Goal: Task Accomplishment & Management: Use online tool/utility

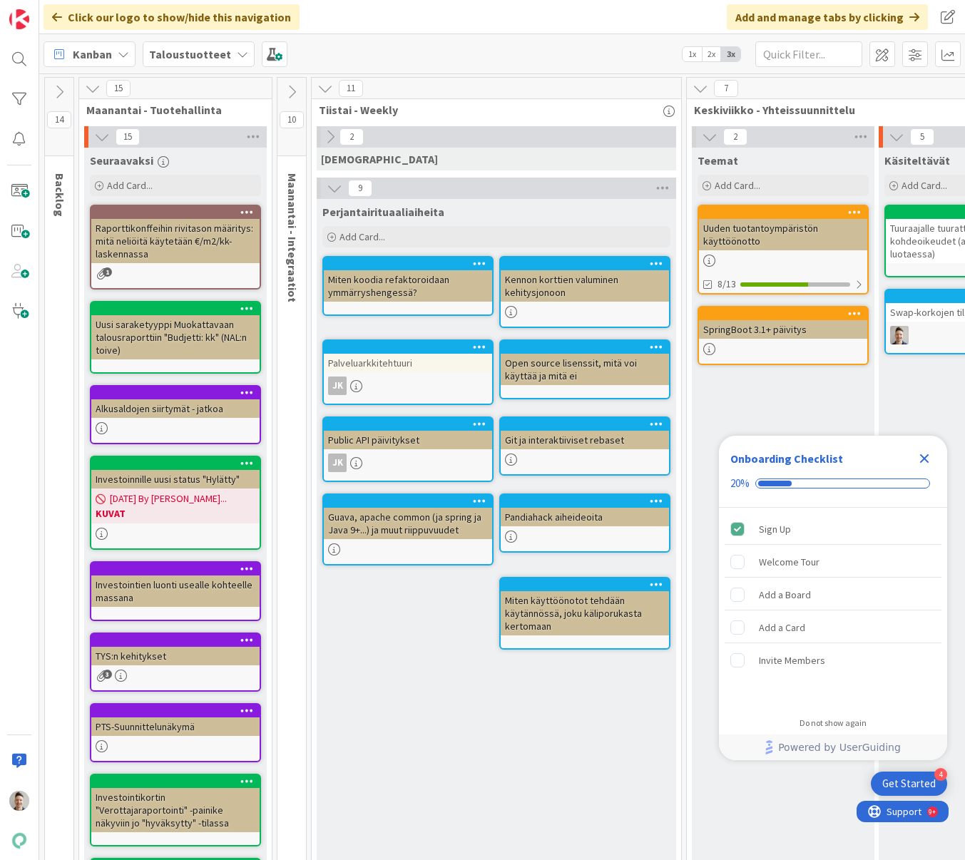
drag, startPoint x: 928, startPoint y: 456, endPoint x: 919, endPoint y: 455, distance: 9.4
click at [927, 456] on icon "Close Checklist" at bounding box center [924, 458] width 17 height 17
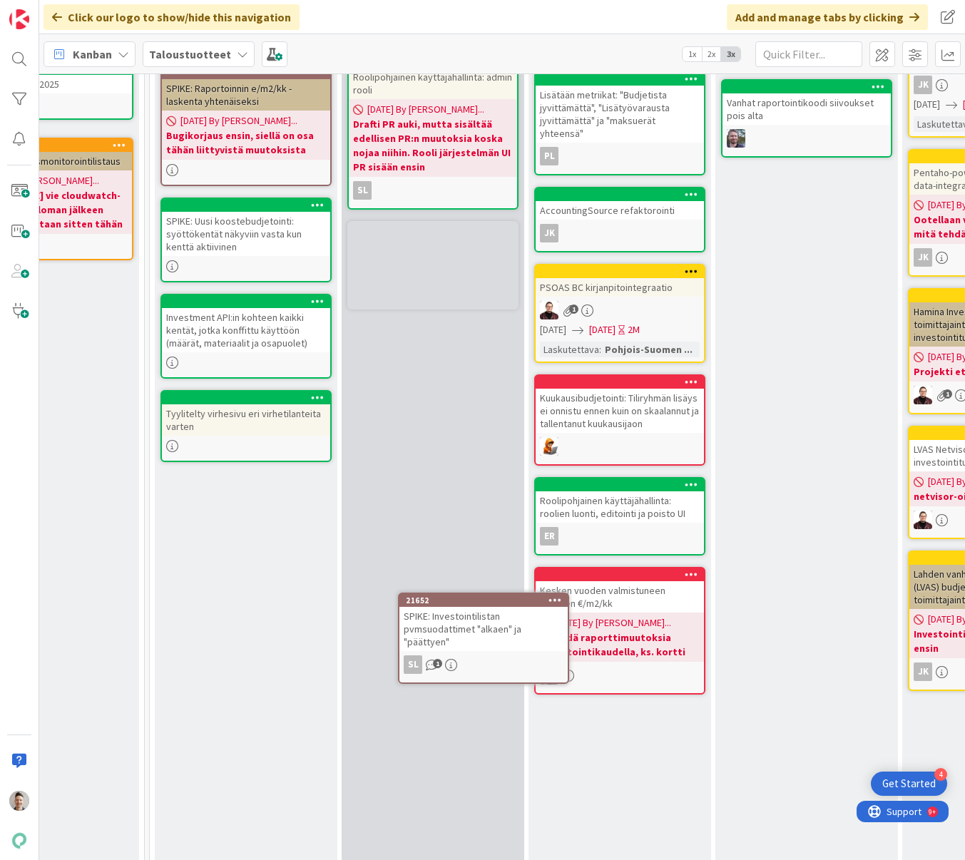
scroll to position [342, 1099]
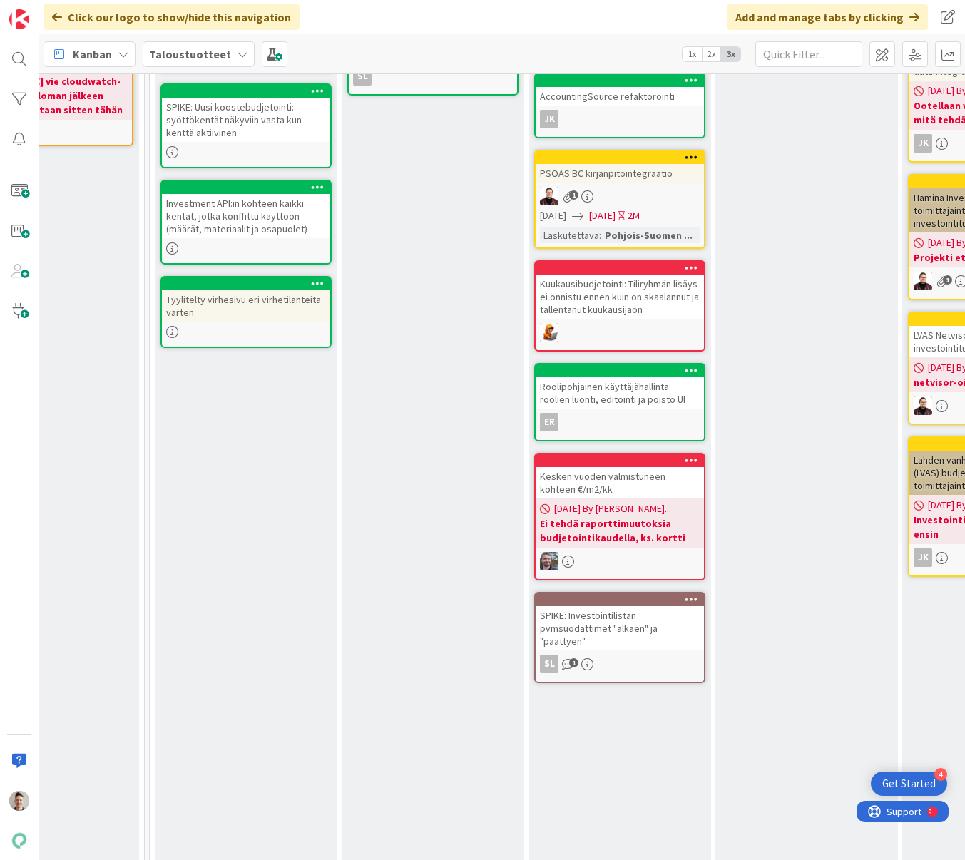
click at [648, 628] on div "SPIKE: Investointilistan pvmsuodattimet "alkaen" ja "päättyen"" at bounding box center [620, 628] width 168 height 44
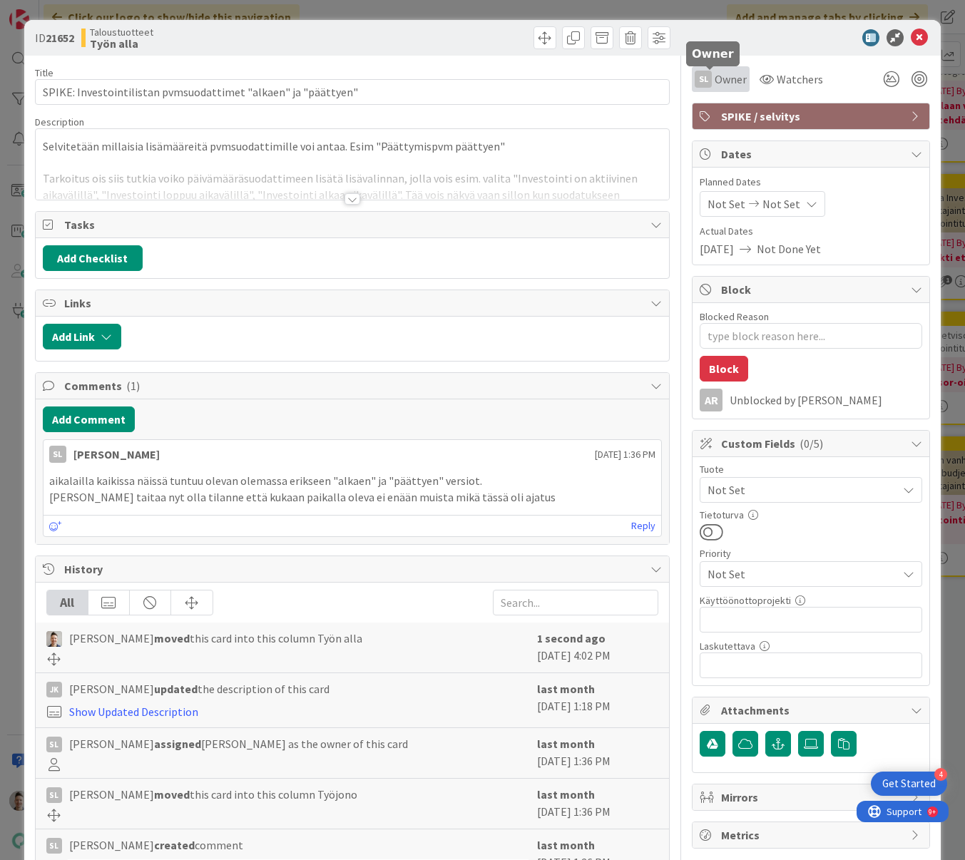
click at [724, 83] on span "Owner" at bounding box center [731, 79] width 32 height 17
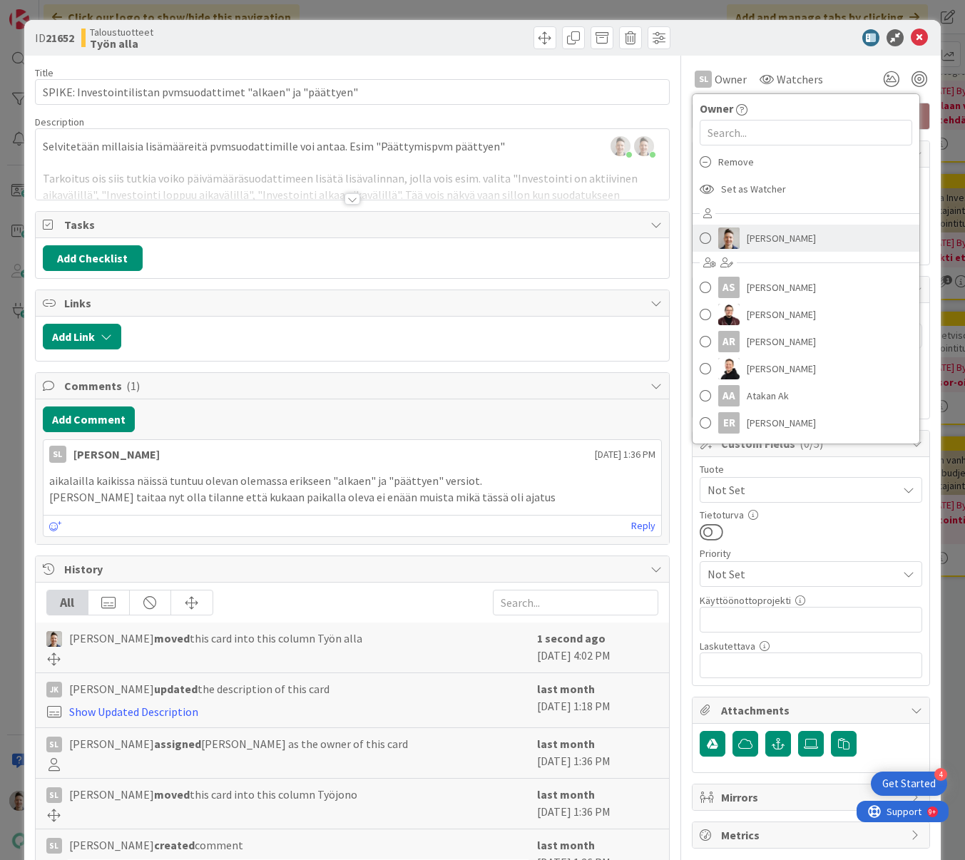
click at [726, 236] on img at bounding box center [728, 238] width 21 height 21
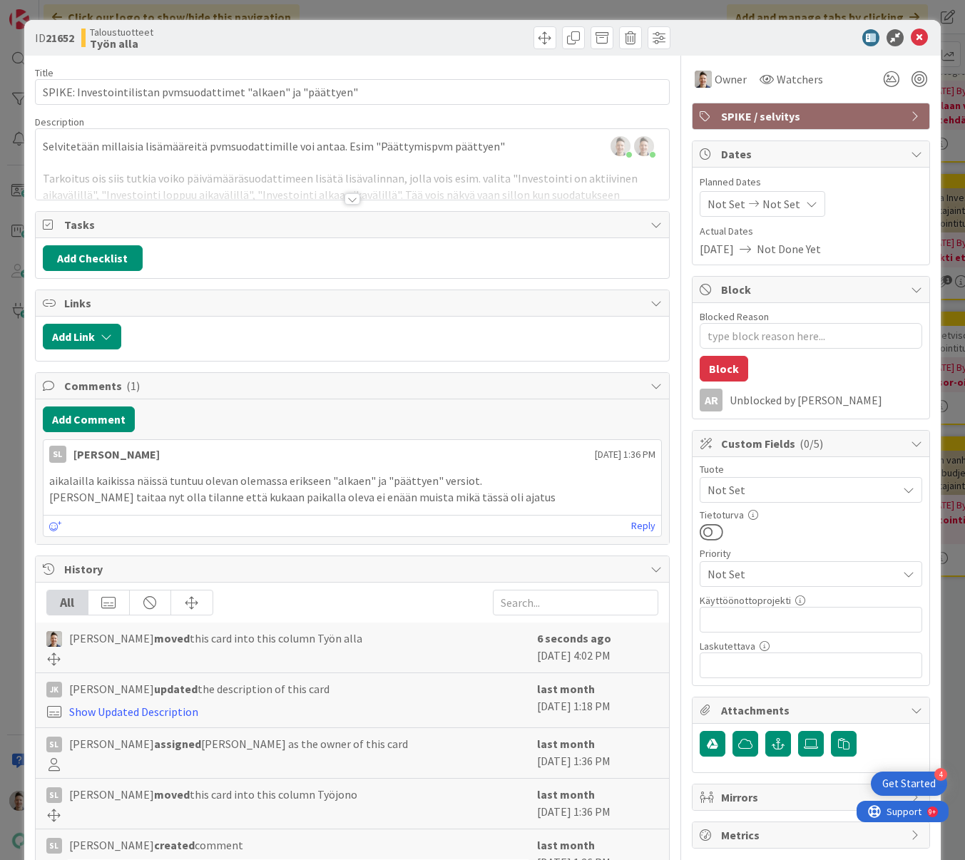
type textarea "x"
click at [916, 39] on icon at bounding box center [919, 37] width 17 height 17
